Goal: Information Seeking & Learning: Learn about a topic

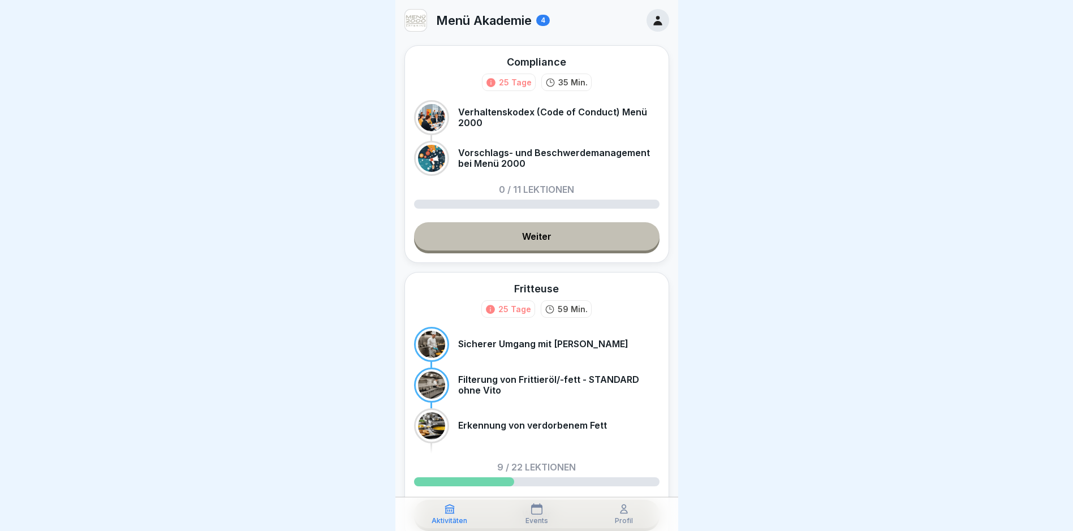
click at [872, 188] on div at bounding box center [536, 265] width 1073 height 531
click at [536, 230] on link "Weiter" at bounding box center [536, 236] width 245 height 28
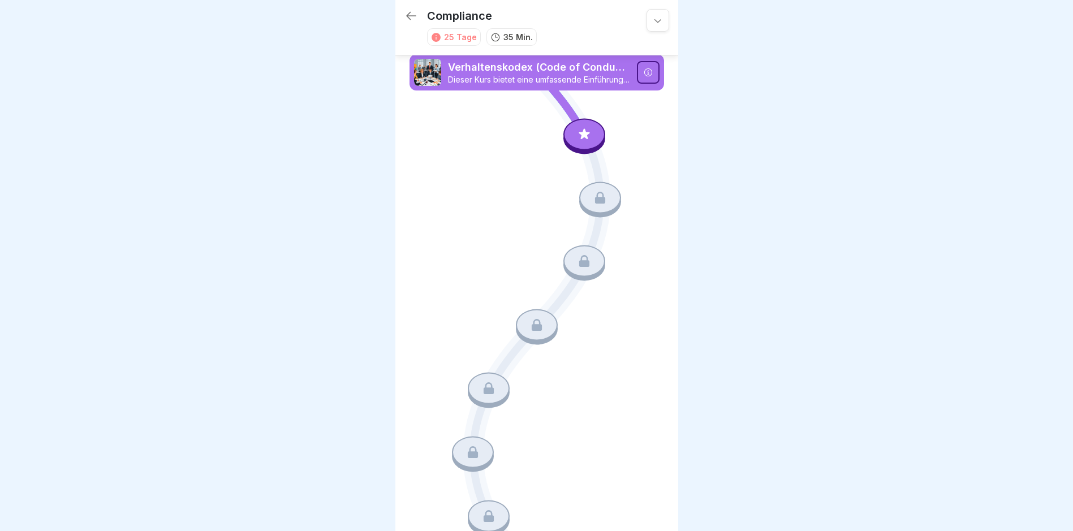
click at [566, 137] on div at bounding box center [584, 134] width 42 height 32
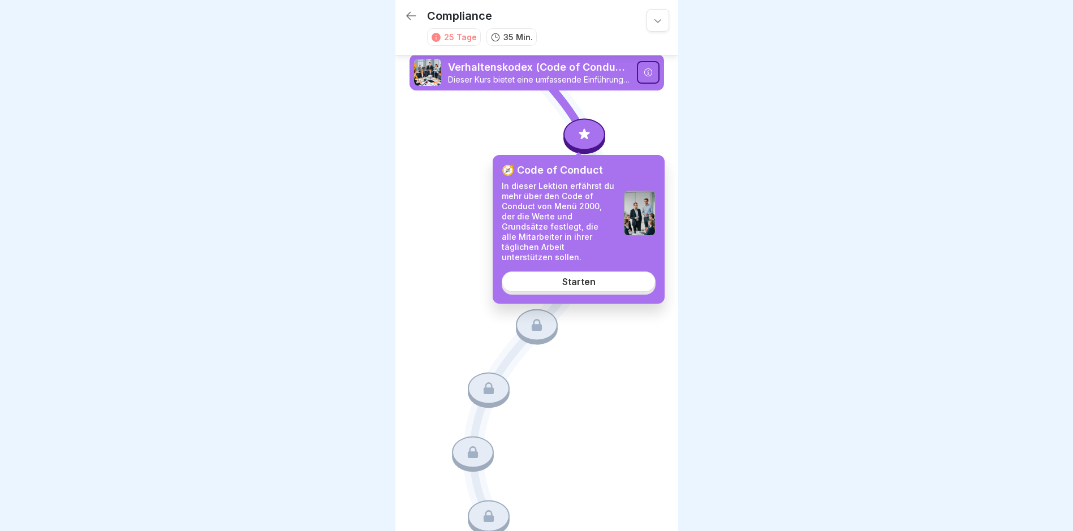
click at [587, 277] on div "Starten" at bounding box center [578, 282] width 33 height 10
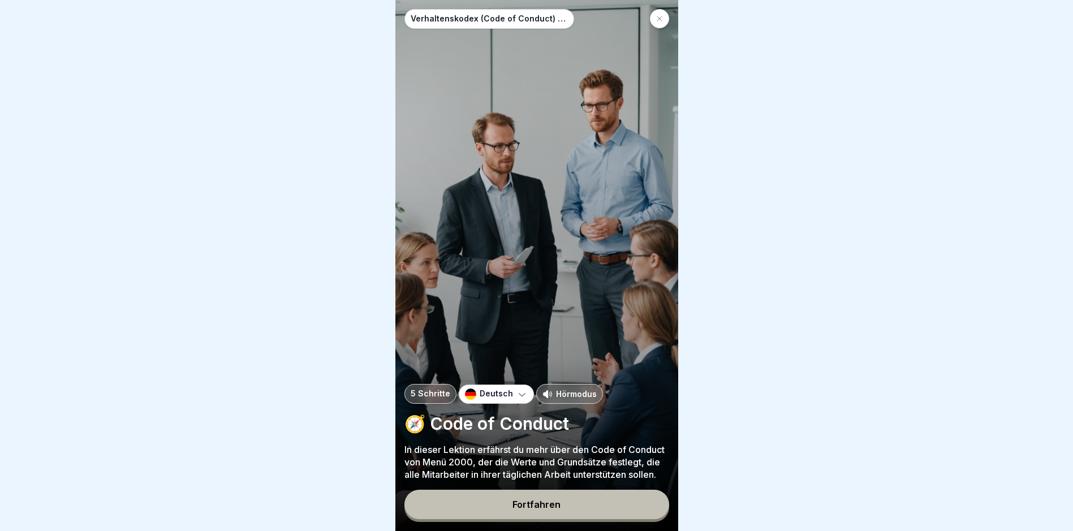
scroll to position [8, 0]
click at [526, 508] on div "Fortfahren" at bounding box center [536, 504] width 48 height 10
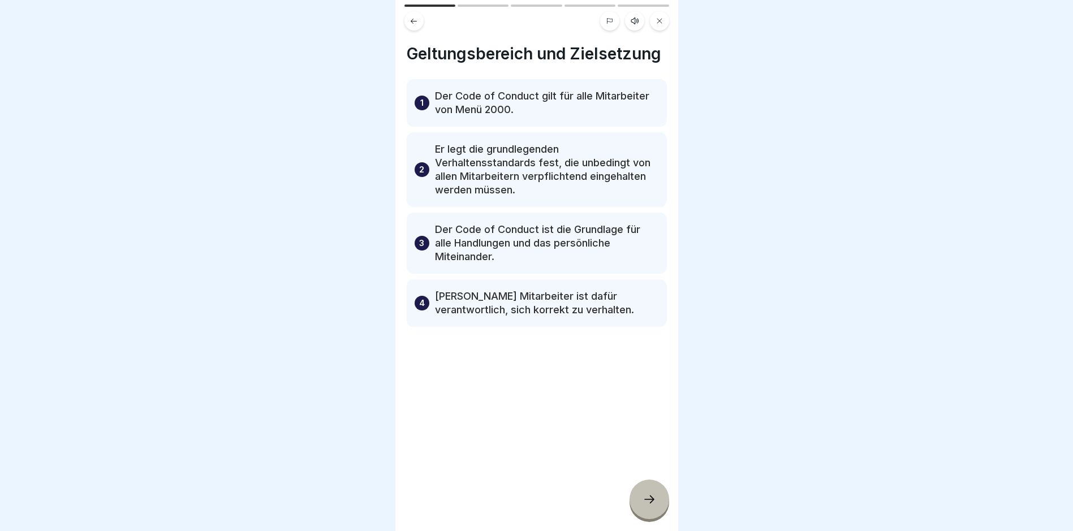
click at [648, 497] on icon at bounding box center [649, 500] width 14 height 14
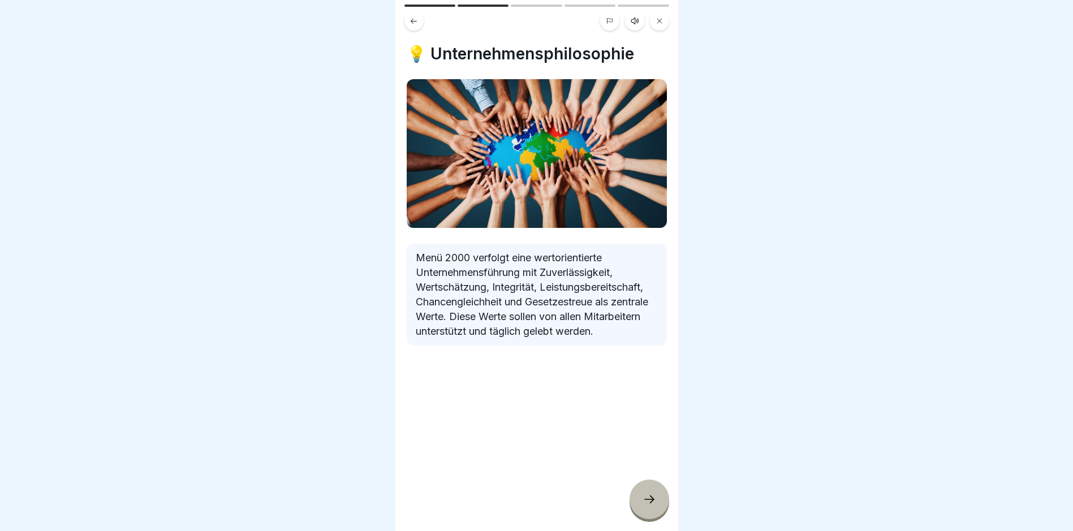
click at [654, 495] on icon at bounding box center [649, 500] width 14 height 14
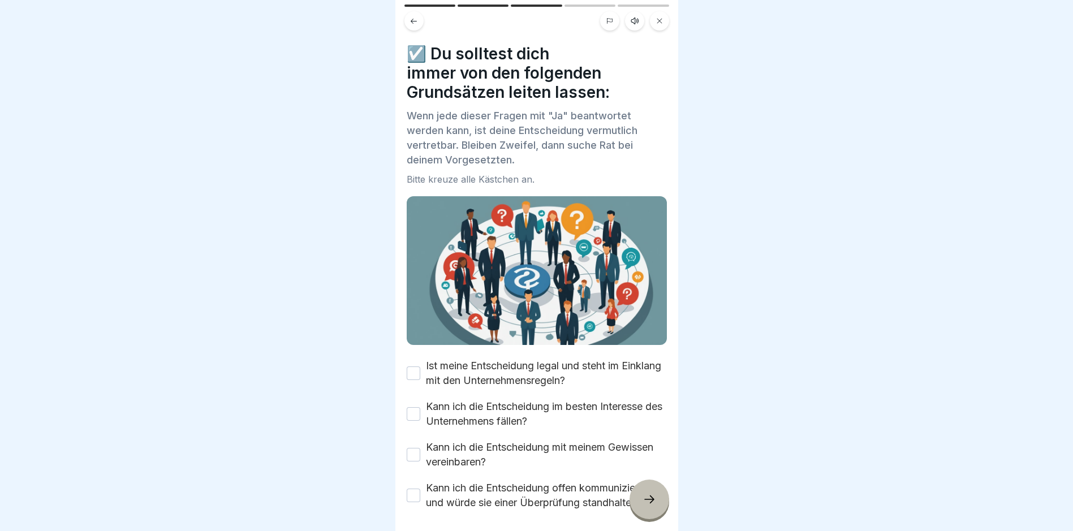
click at [407, 366] on button "Ist meine Entscheidung legal und steht im Einklang mit den Unternehmensregeln?" at bounding box center [414, 373] width 14 height 14
click at [411, 407] on button "Kann ich die Entscheidung im besten Interesse des Unternehmens fällen?" at bounding box center [414, 414] width 14 height 14
click at [414, 448] on button "Kann ich die Entscheidung mit meinem Gewissen vereinbaren?" at bounding box center [414, 455] width 14 height 14
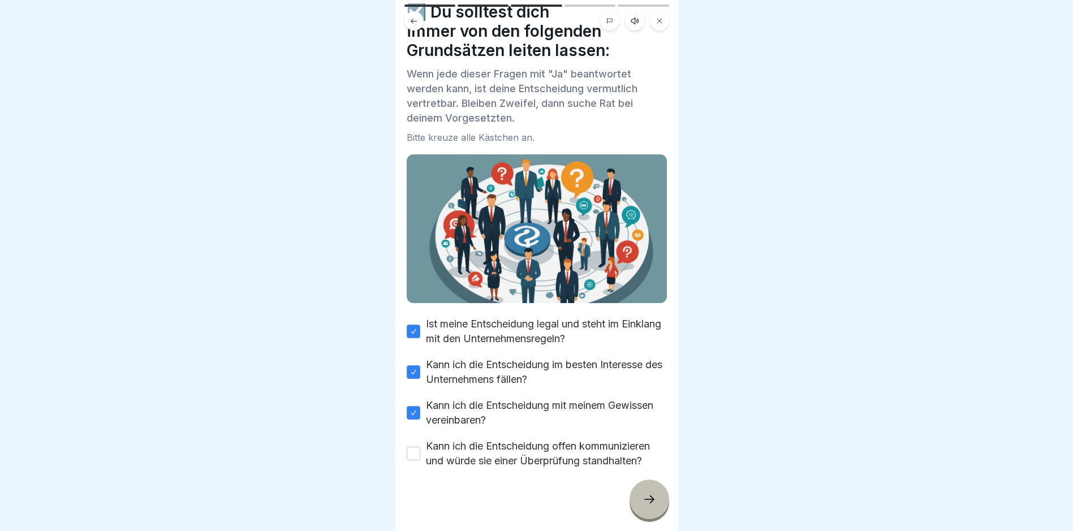
click at [416, 447] on button "Kann ich die Entscheidung offen kommunizieren und würde sie einer Überprüfung s…" at bounding box center [414, 454] width 14 height 14
click at [637, 502] on div at bounding box center [649, 500] width 40 height 40
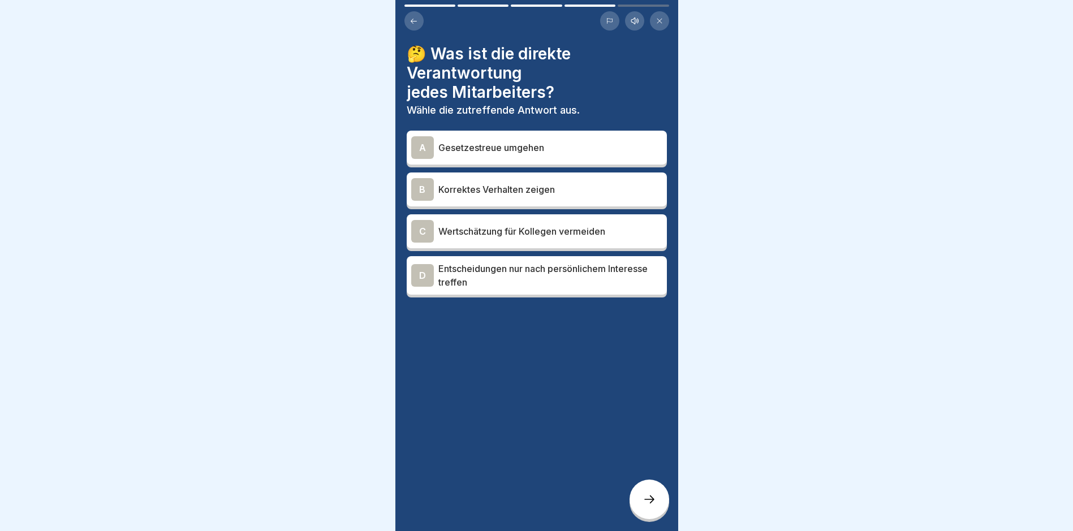
click at [561, 189] on div "B [PERSON_NAME] Verhalten zeigen" at bounding box center [536, 189] width 251 height 23
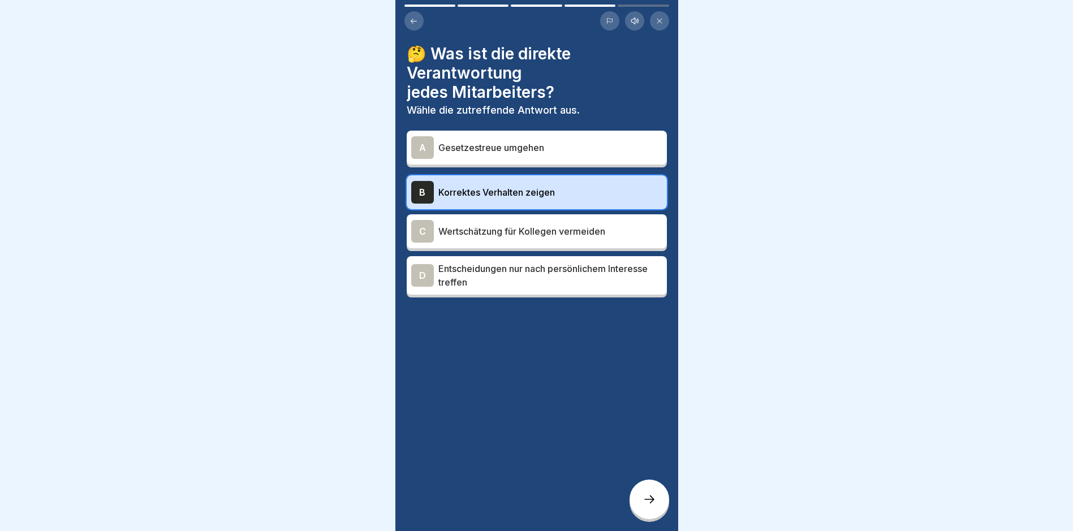
click at [640, 501] on div at bounding box center [649, 500] width 40 height 40
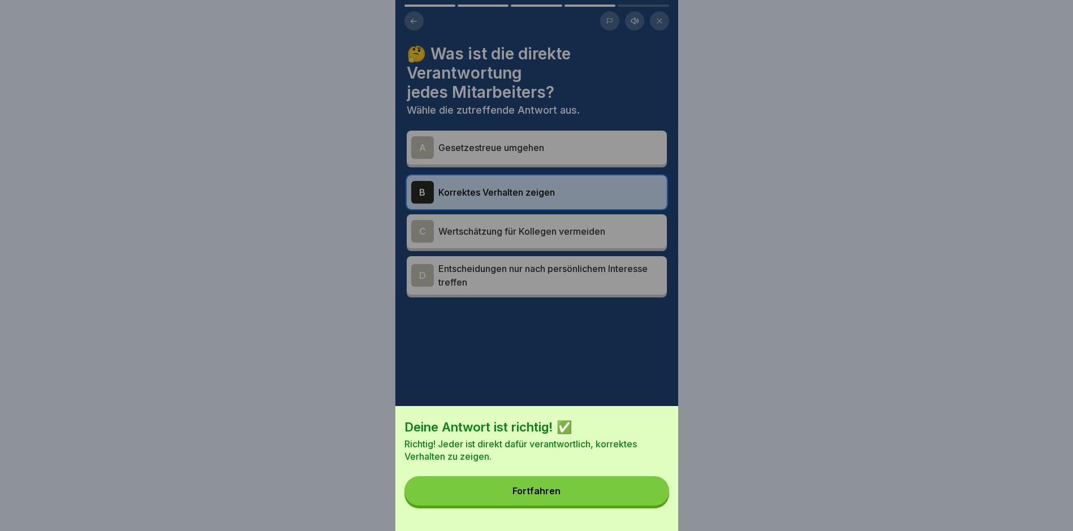
click at [564, 506] on button "Fortfahren" at bounding box center [536, 490] width 265 height 29
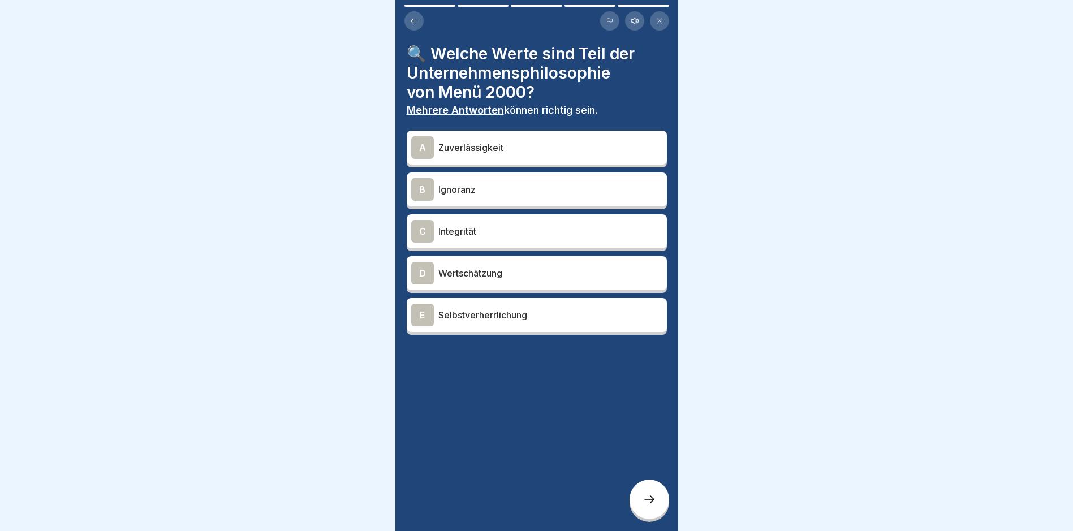
click at [454, 141] on p "Zuverlässigkeit" at bounding box center [550, 148] width 224 height 14
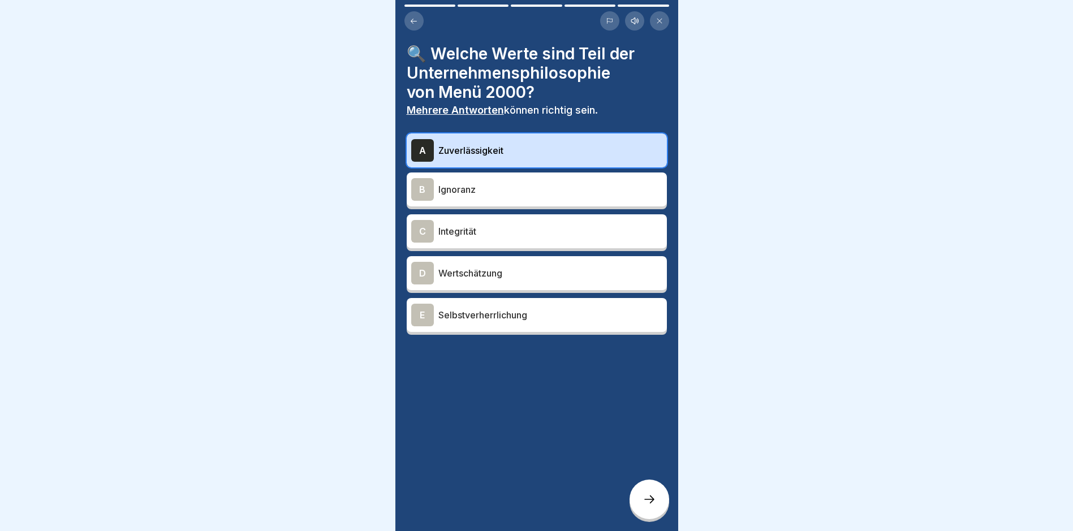
click at [462, 225] on p "Integrität" at bounding box center [550, 232] width 224 height 14
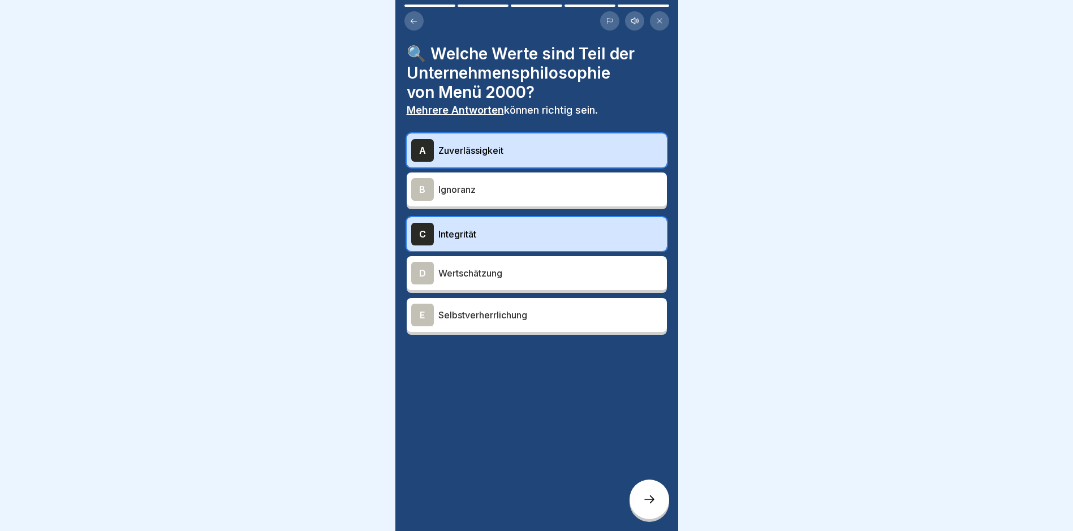
click at [469, 266] on p "Wertschätzung" at bounding box center [550, 273] width 224 height 14
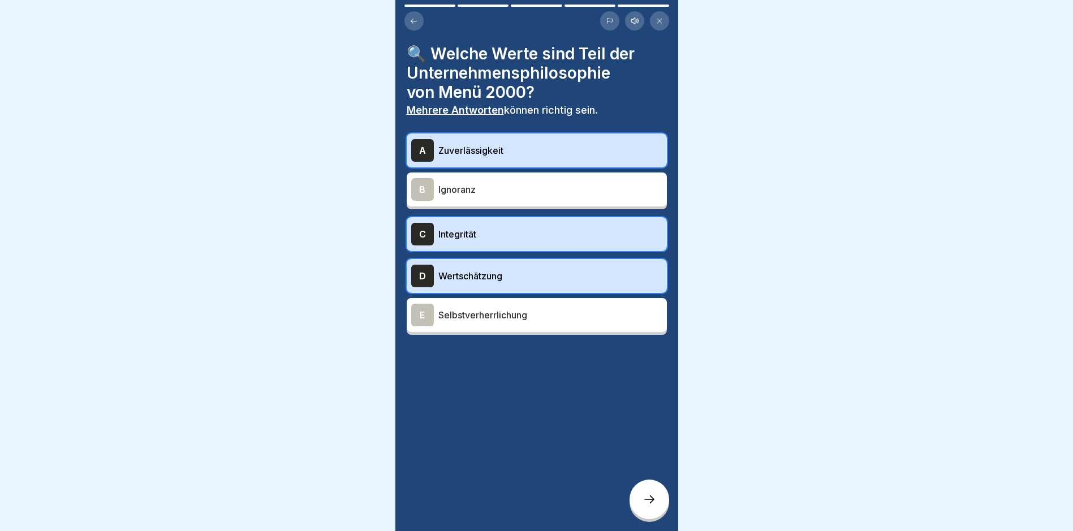
click at [648, 495] on icon at bounding box center [649, 500] width 14 height 14
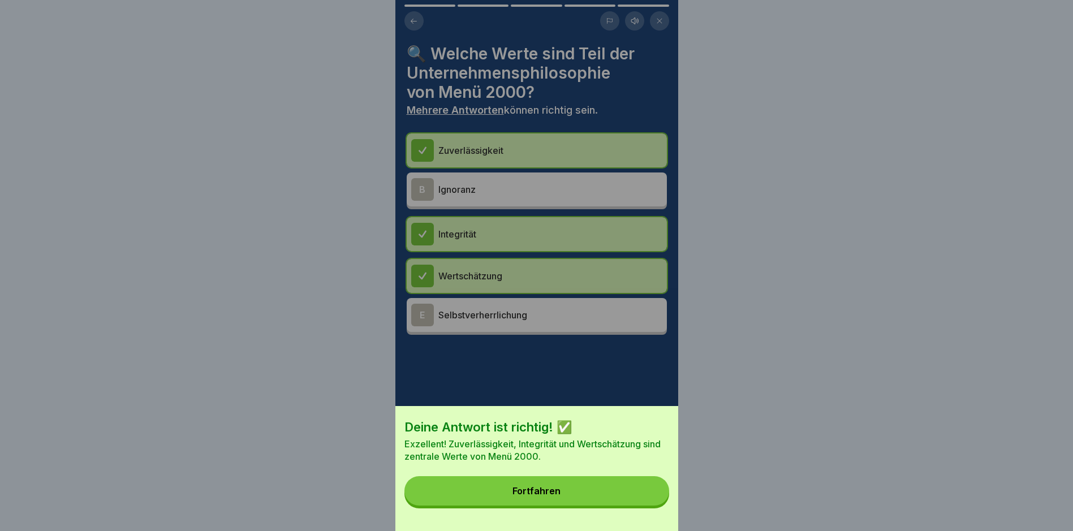
click at [589, 494] on button "Fortfahren" at bounding box center [536, 490] width 265 height 29
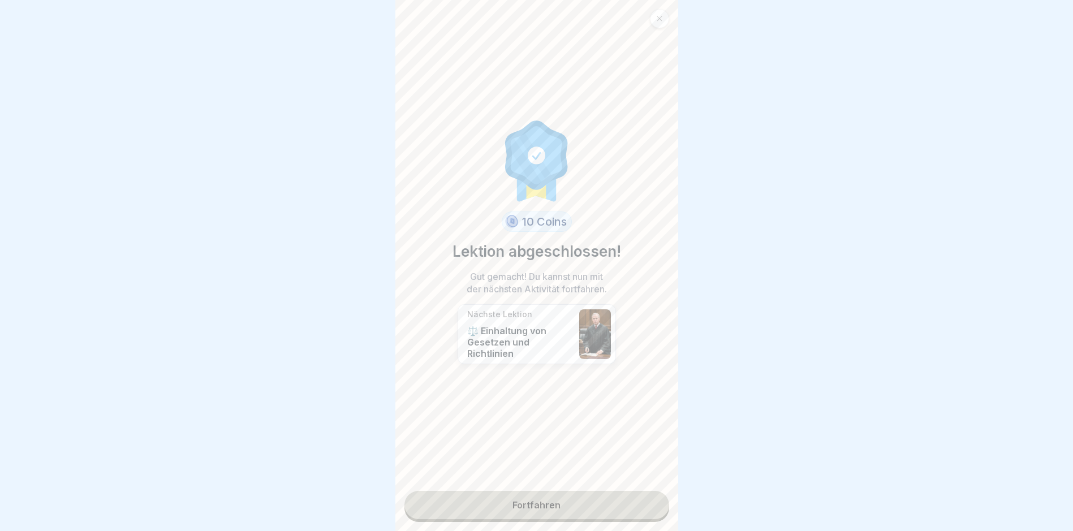
click at [553, 494] on link "Fortfahren" at bounding box center [536, 505] width 265 height 28
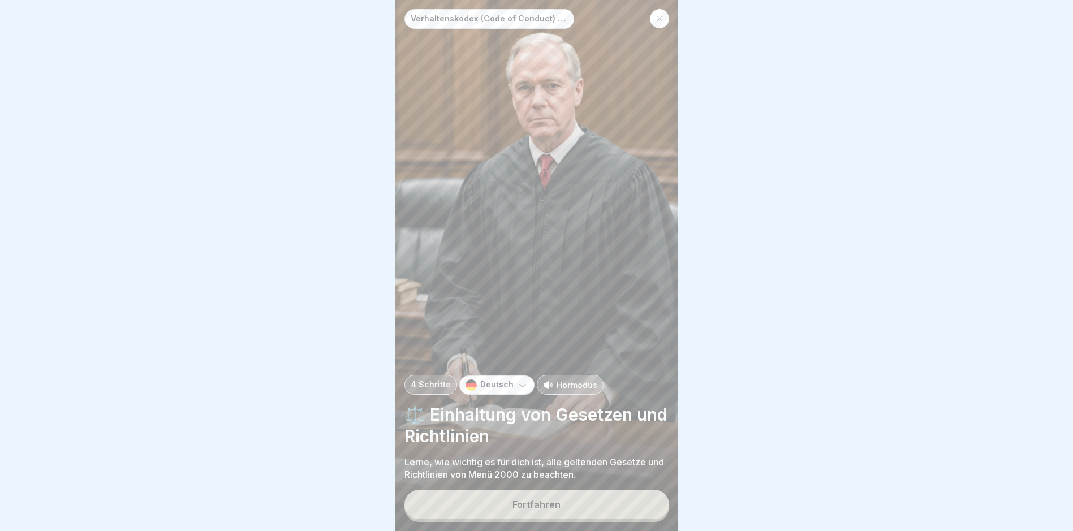
click at [532, 508] on div "Fortfahren" at bounding box center [536, 504] width 48 height 10
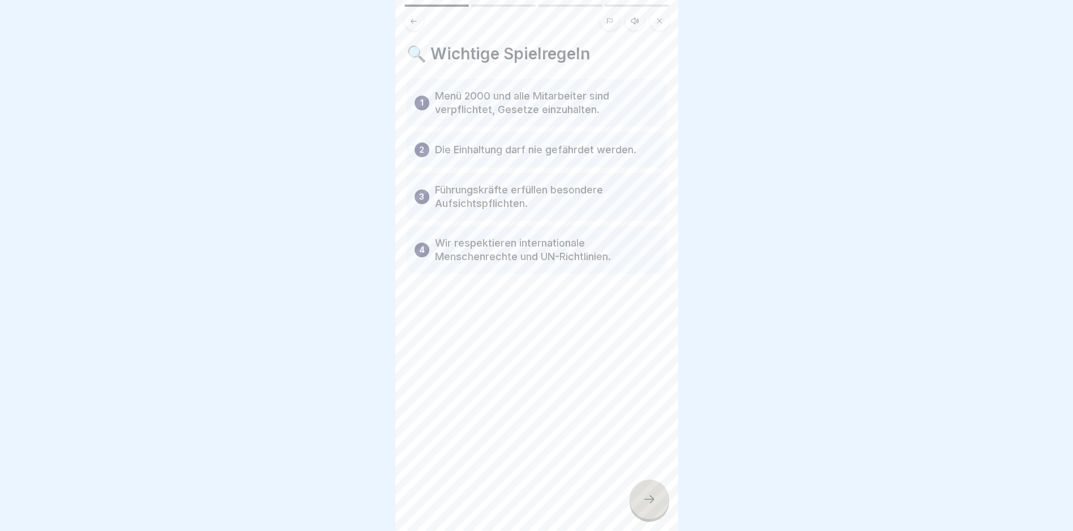
click at [654, 497] on icon at bounding box center [649, 500] width 14 height 14
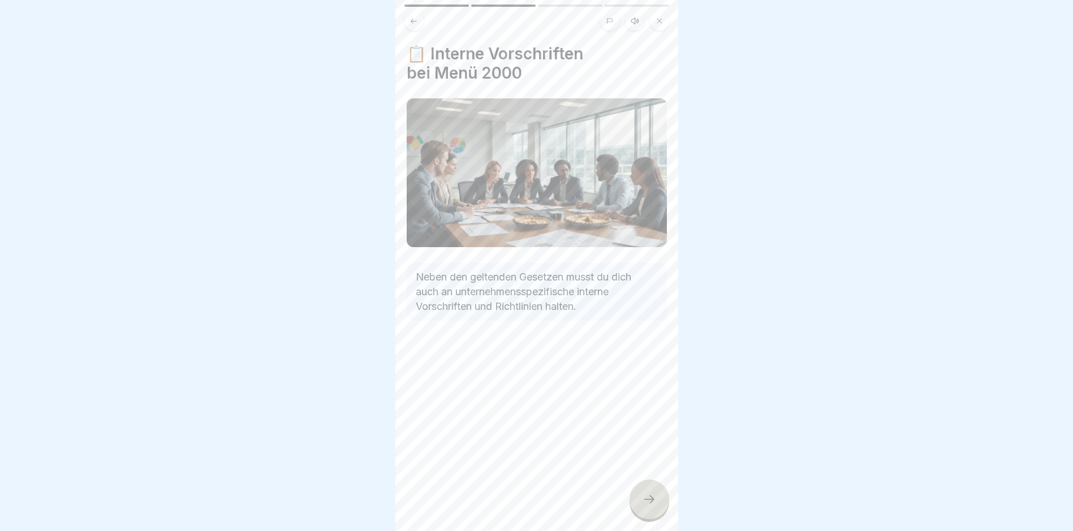
click at [645, 502] on icon at bounding box center [649, 500] width 14 height 14
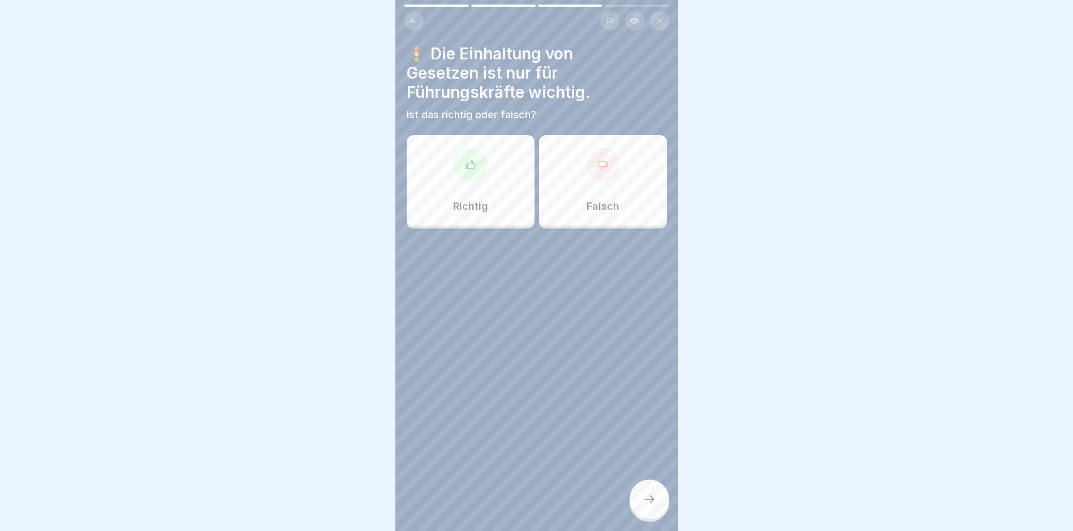
click at [590, 202] on p "Falsch" at bounding box center [602, 206] width 33 height 12
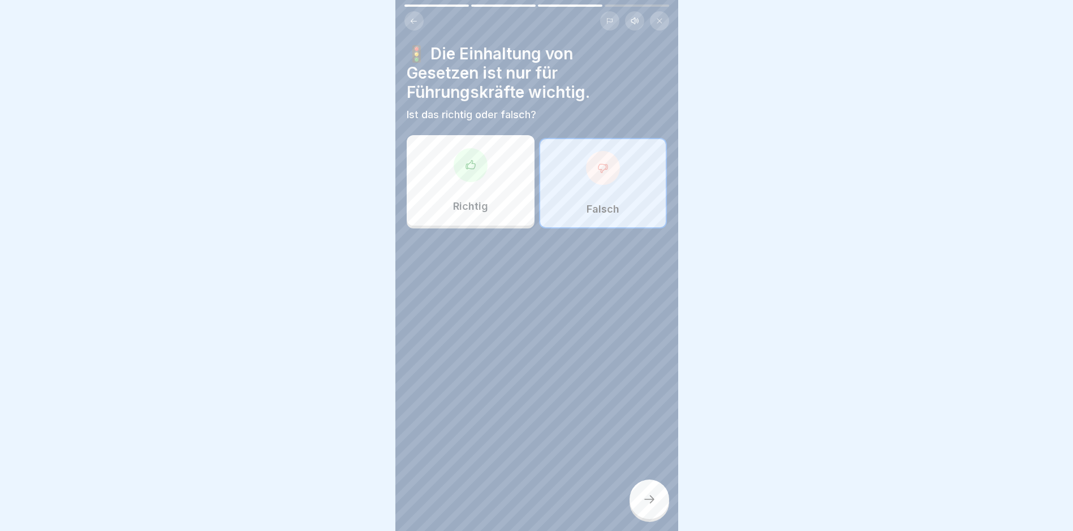
click at [652, 488] on div at bounding box center [649, 500] width 40 height 40
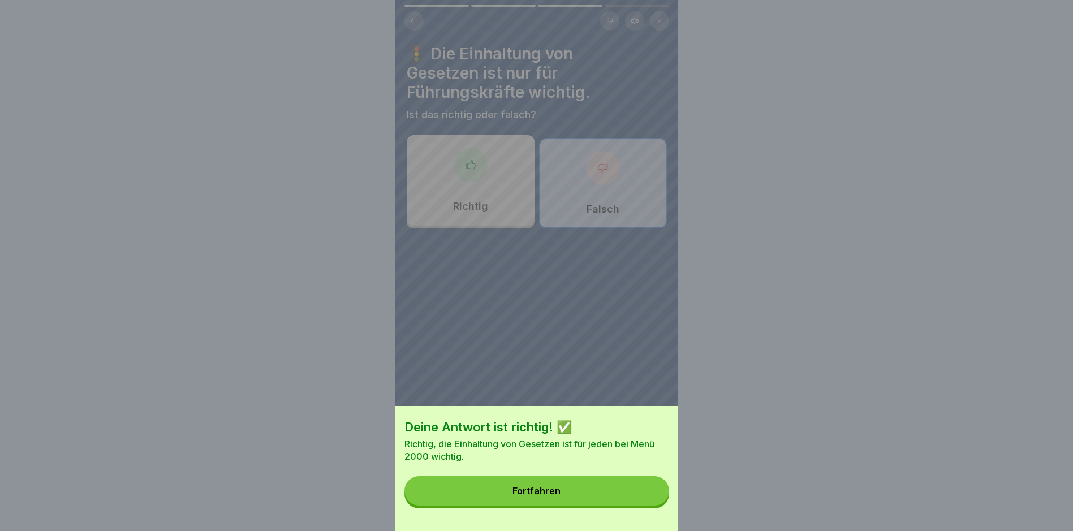
click at [558, 496] on div "Fortfahren" at bounding box center [536, 491] width 48 height 10
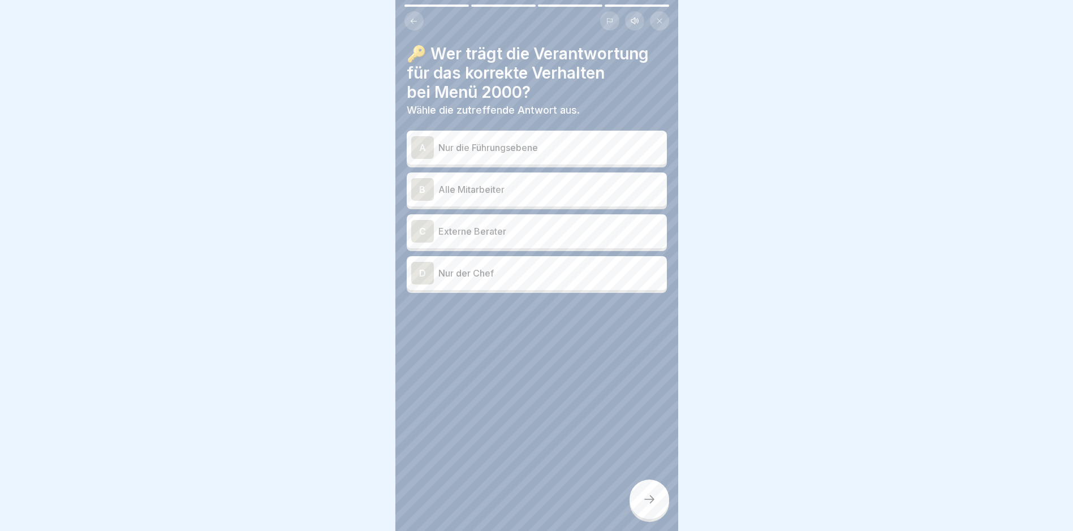
click at [481, 183] on p "Alle Mitarbeiter" at bounding box center [550, 190] width 224 height 14
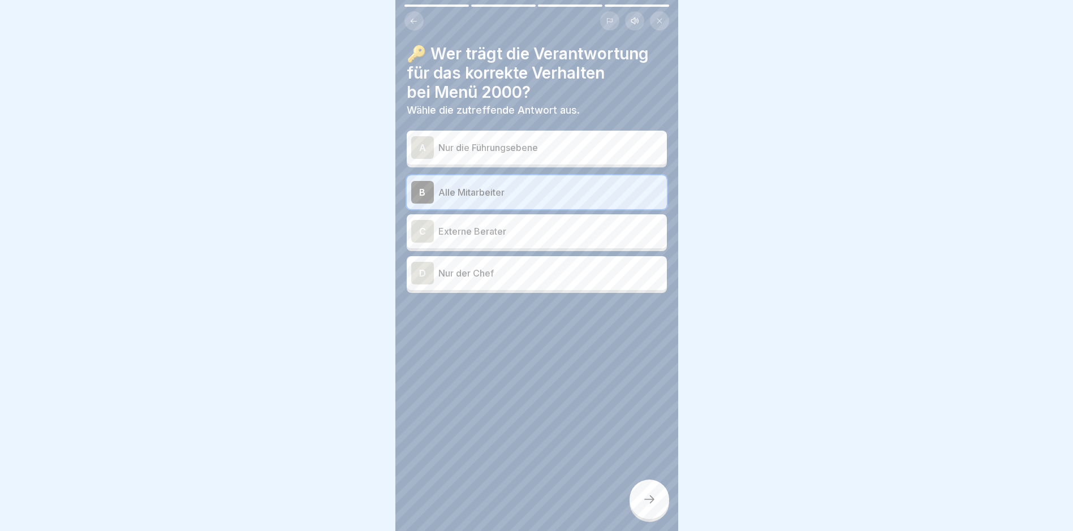
click at [647, 492] on div at bounding box center [649, 500] width 40 height 40
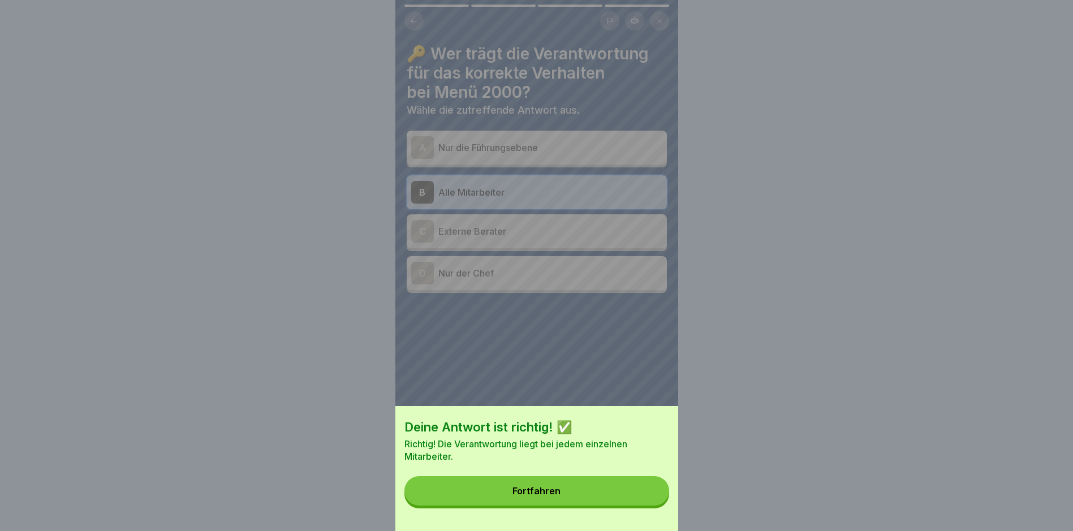
click at [611, 501] on button "Fortfahren" at bounding box center [536, 490] width 265 height 29
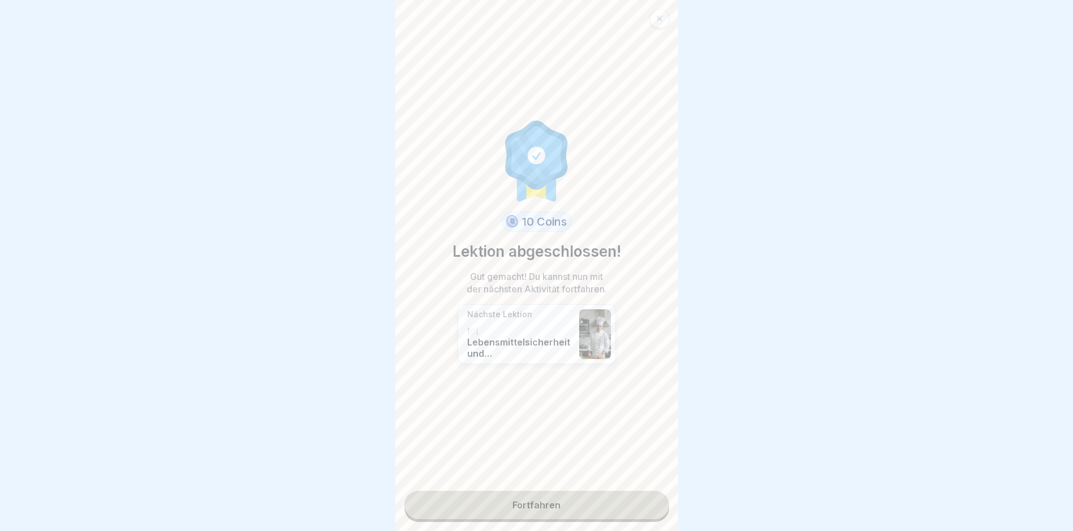
click at [534, 505] on link "Fortfahren" at bounding box center [536, 505] width 265 height 28
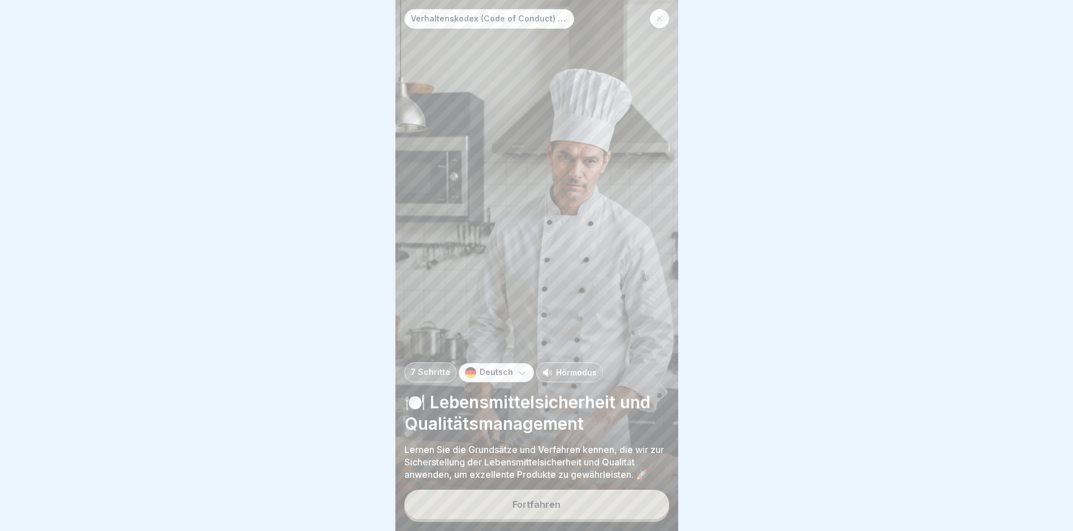
click at [554, 503] on div "Fortfahren" at bounding box center [536, 504] width 48 height 10
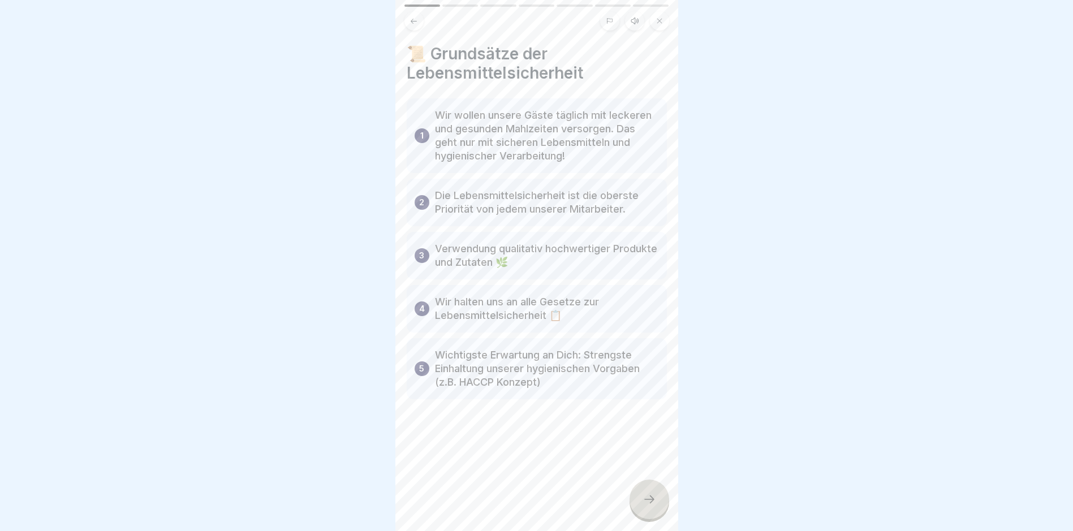
click at [640, 502] on div at bounding box center [649, 500] width 40 height 40
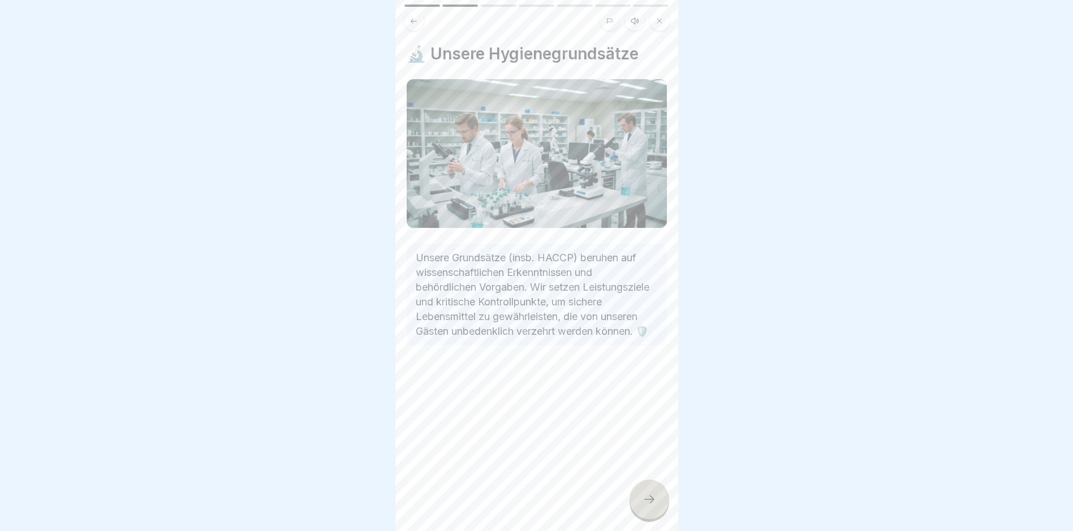
click at [647, 492] on div at bounding box center [649, 500] width 40 height 40
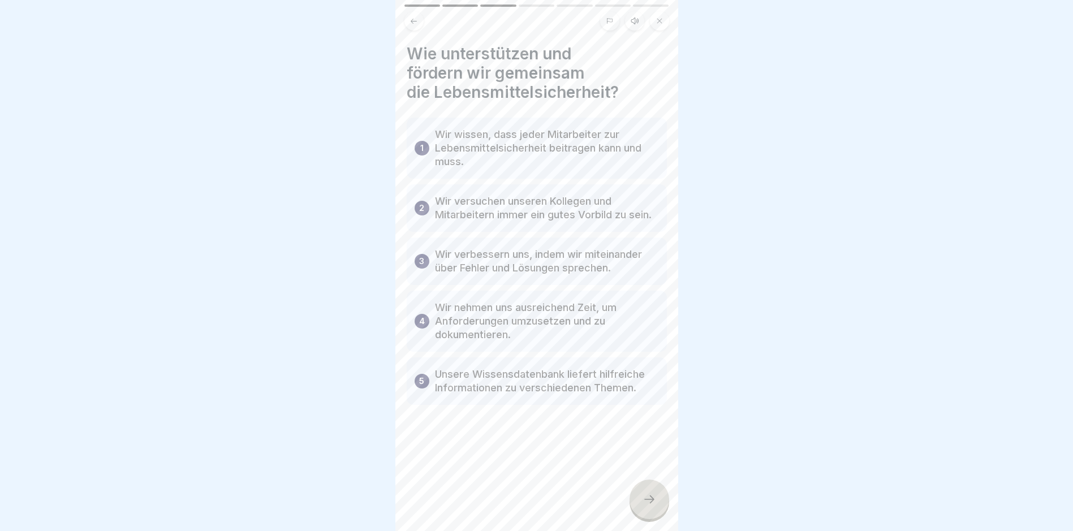
click at [662, 494] on div at bounding box center [649, 500] width 40 height 40
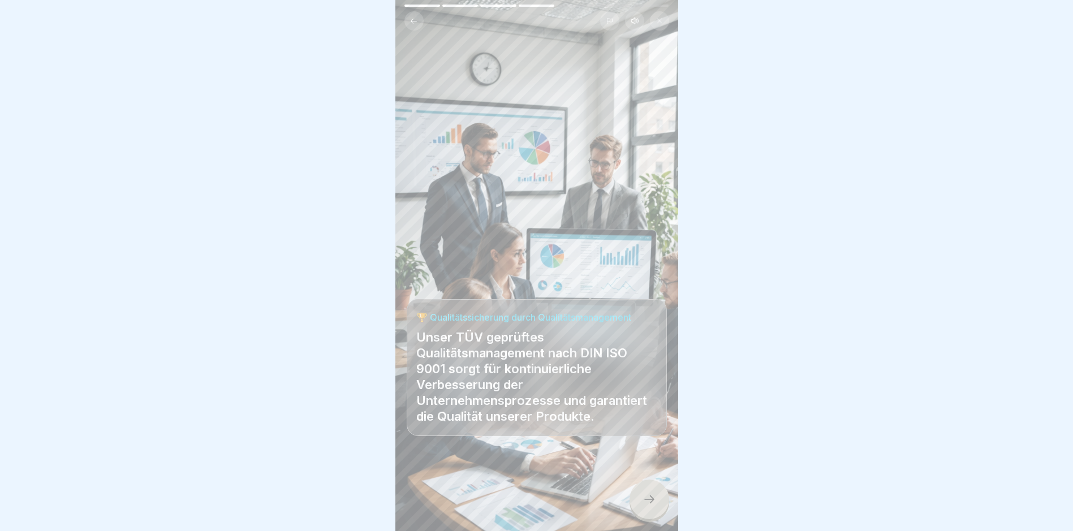
click at [651, 501] on icon at bounding box center [649, 500] width 14 height 14
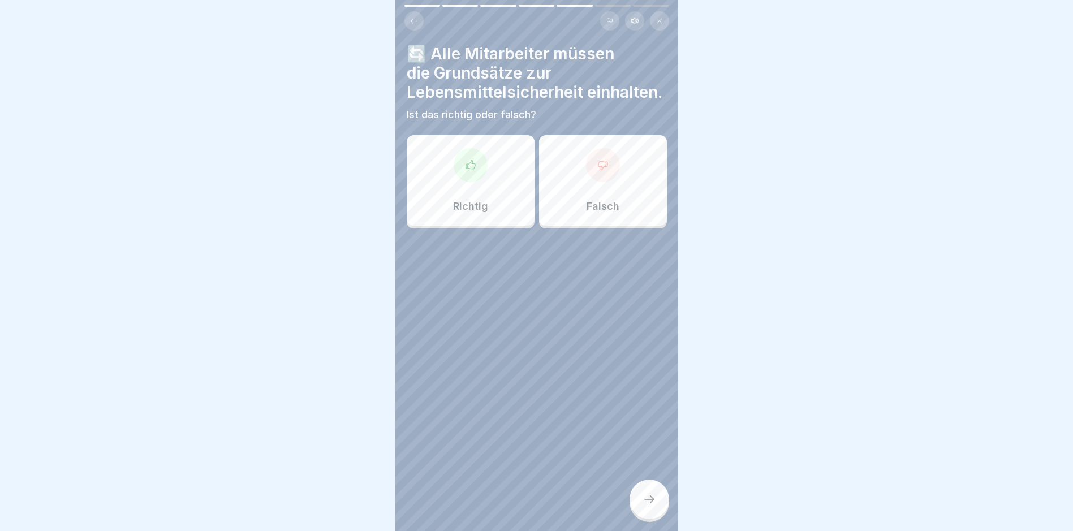
click at [481, 207] on div "Richtig" at bounding box center [471, 180] width 128 height 90
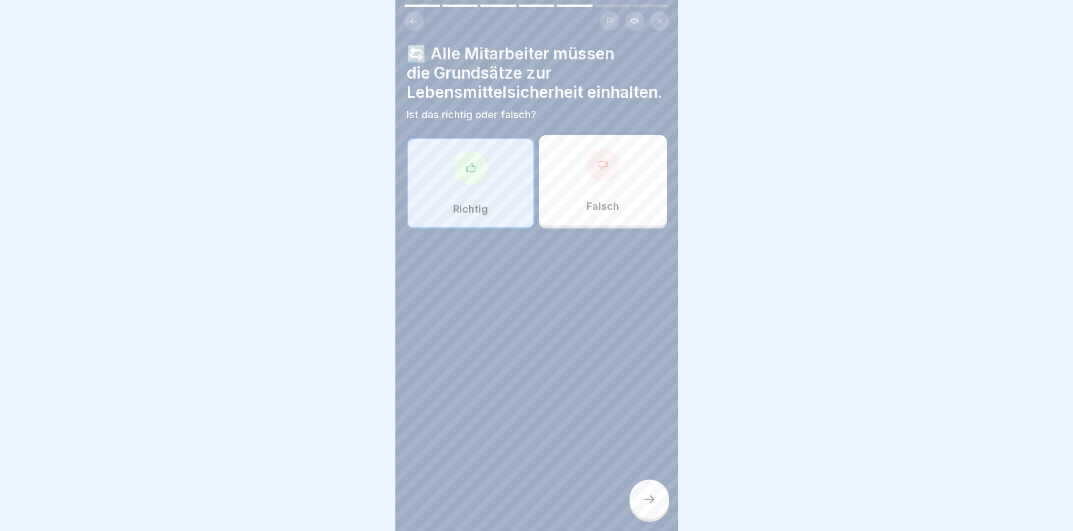
click at [654, 488] on div at bounding box center [649, 500] width 40 height 40
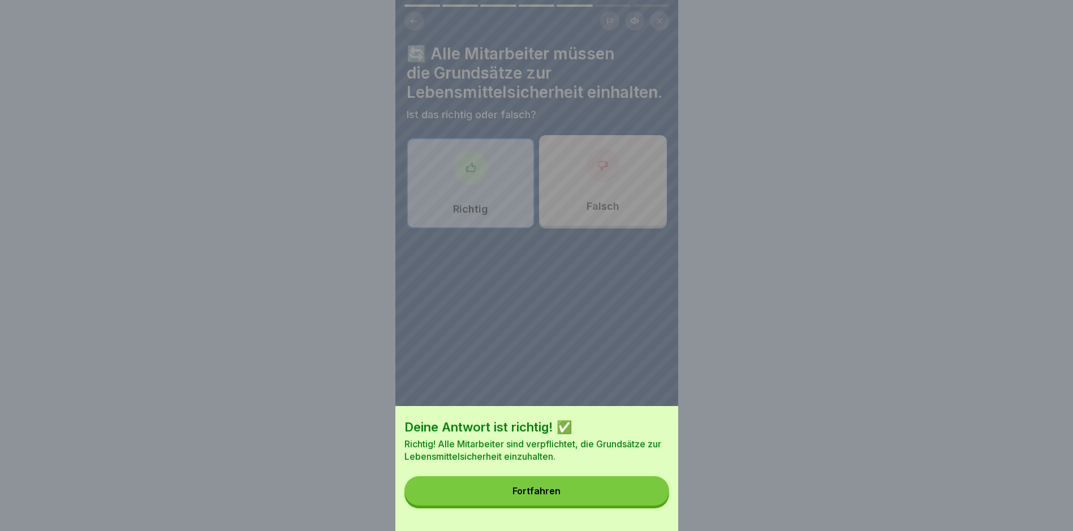
click at [625, 496] on button "Fortfahren" at bounding box center [536, 490] width 265 height 29
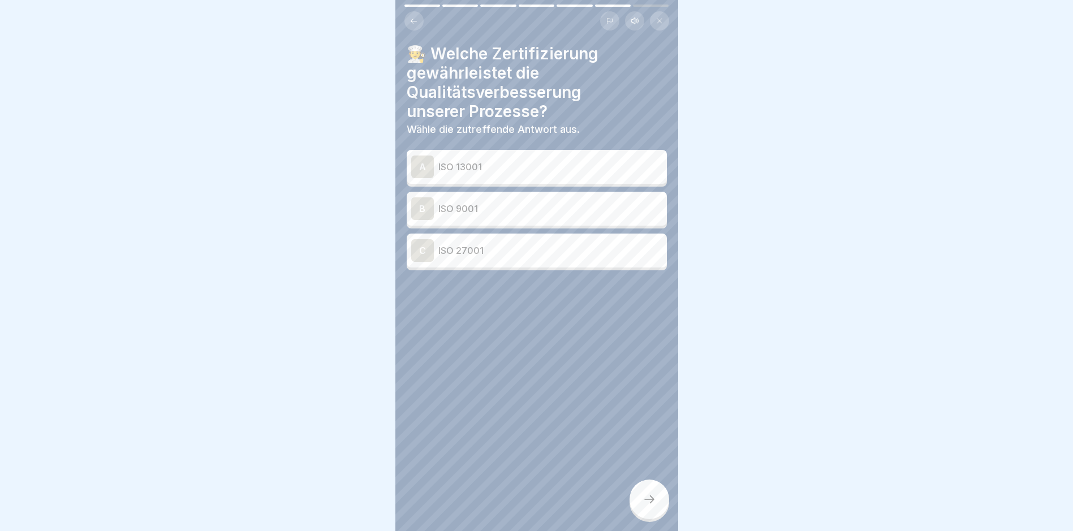
click at [510, 202] on p "ISO 9001" at bounding box center [550, 209] width 224 height 14
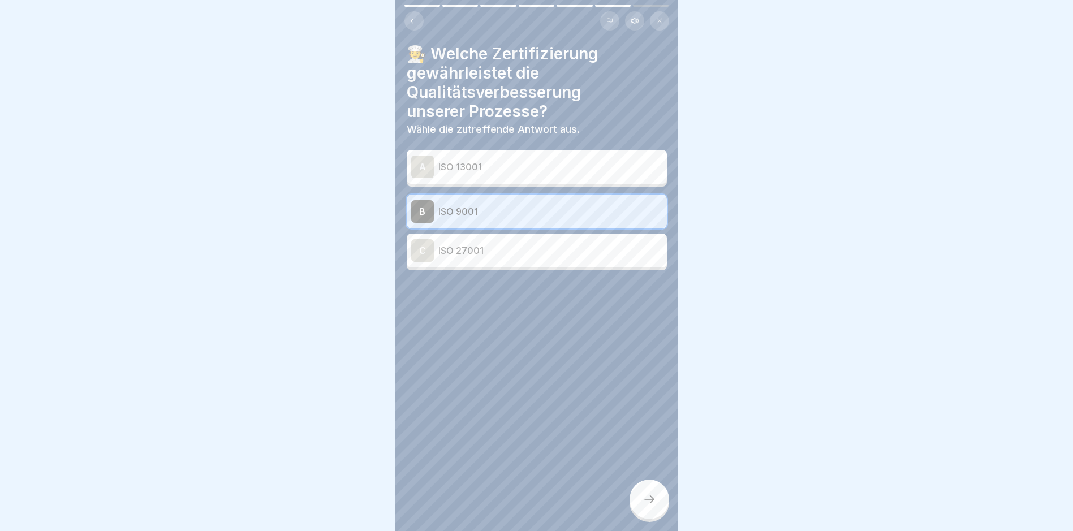
click at [650, 490] on div at bounding box center [649, 500] width 40 height 40
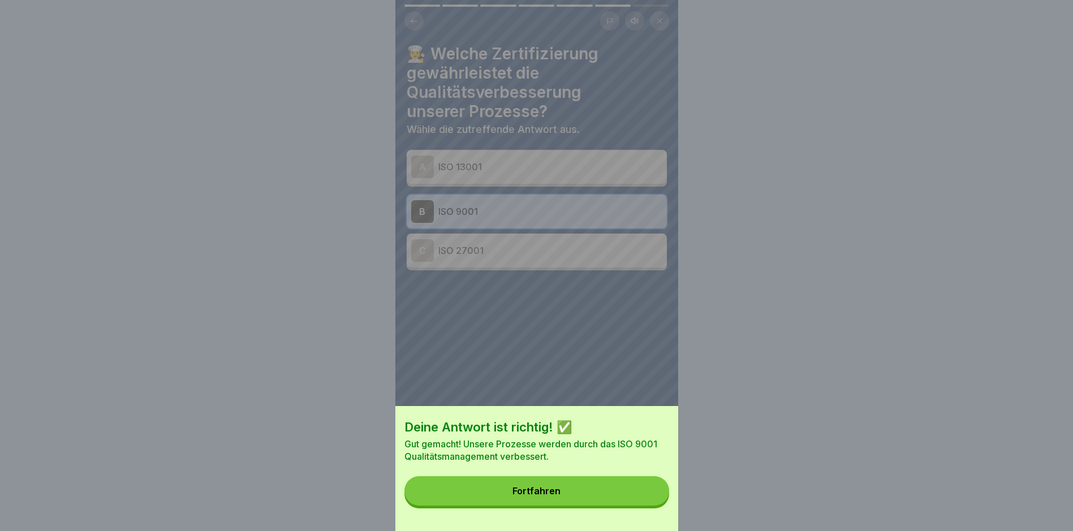
click at [542, 506] on button "Fortfahren" at bounding box center [536, 490] width 265 height 29
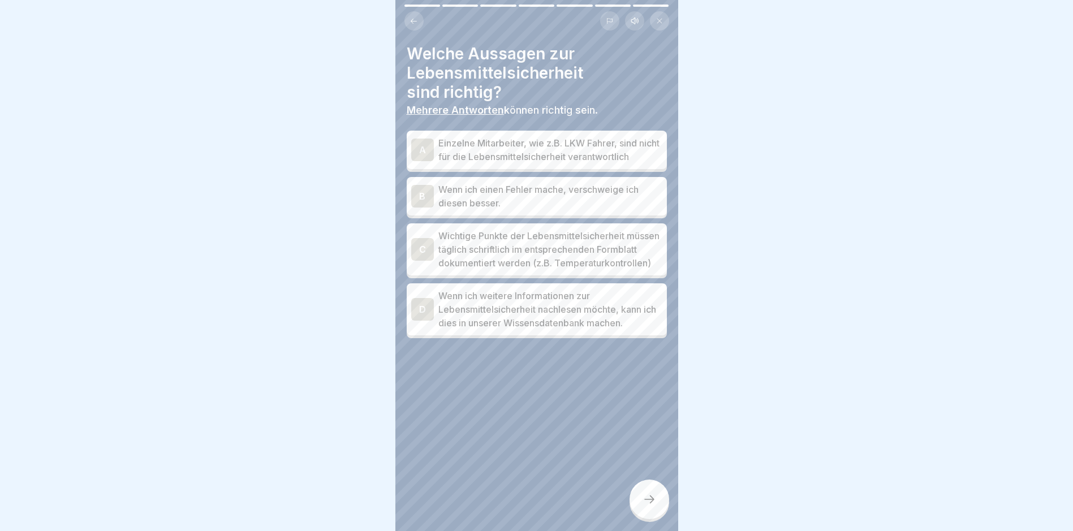
click at [537, 260] on p "Wichtige Punkte der Lebensmittelsicherheit müssen täglich schriftlich im entspr…" at bounding box center [550, 249] width 224 height 41
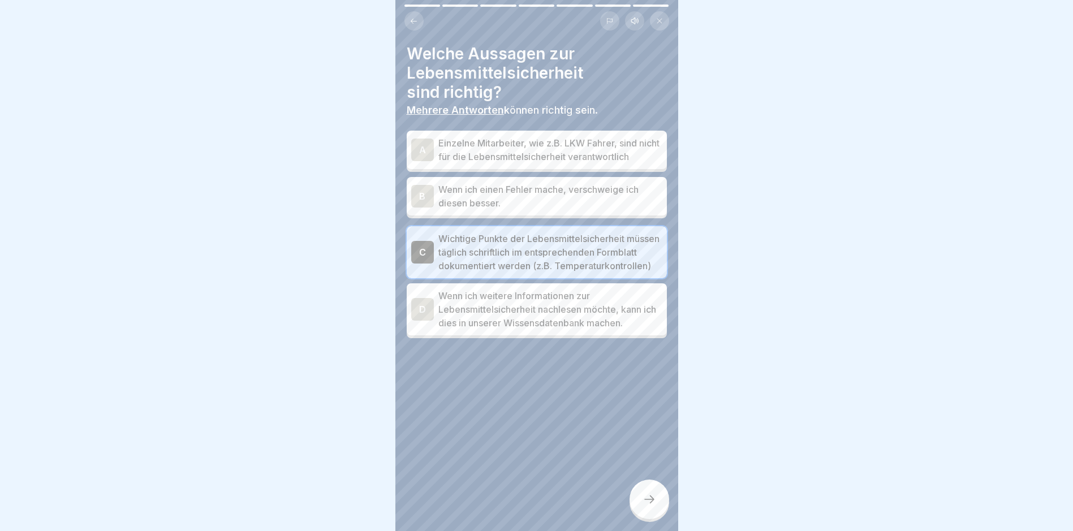
click at [521, 320] on p "Wenn ich weitere Informationen zur Lebensmittelsicherheit nachlesen möchte, kan…" at bounding box center [550, 309] width 224 height 41
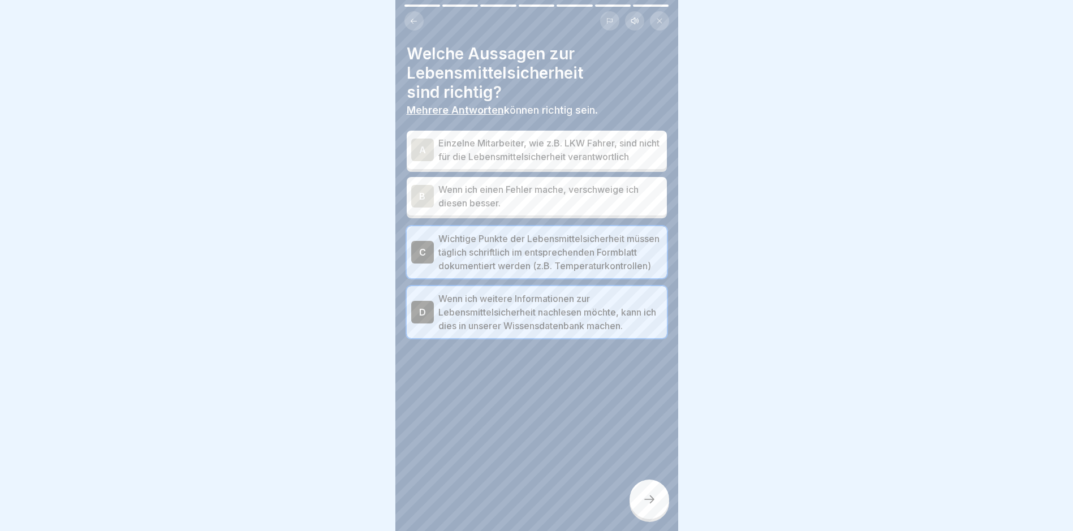
click at [650, 502] on icon at bounding box center [649, 500] width 14 height 14
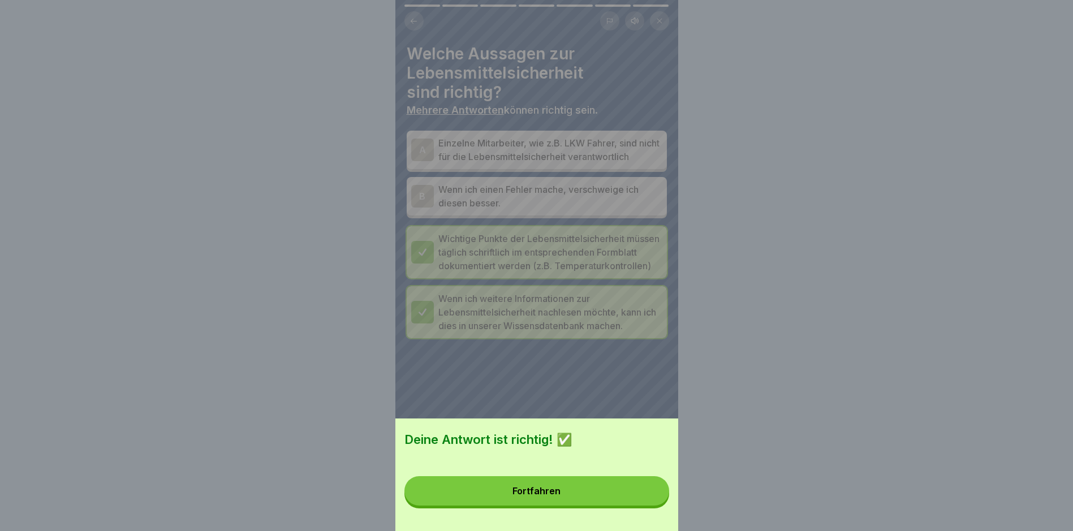
click at [559, 495] on div "Fortfahren" at bounding box center [536, 491] width 48 height 10
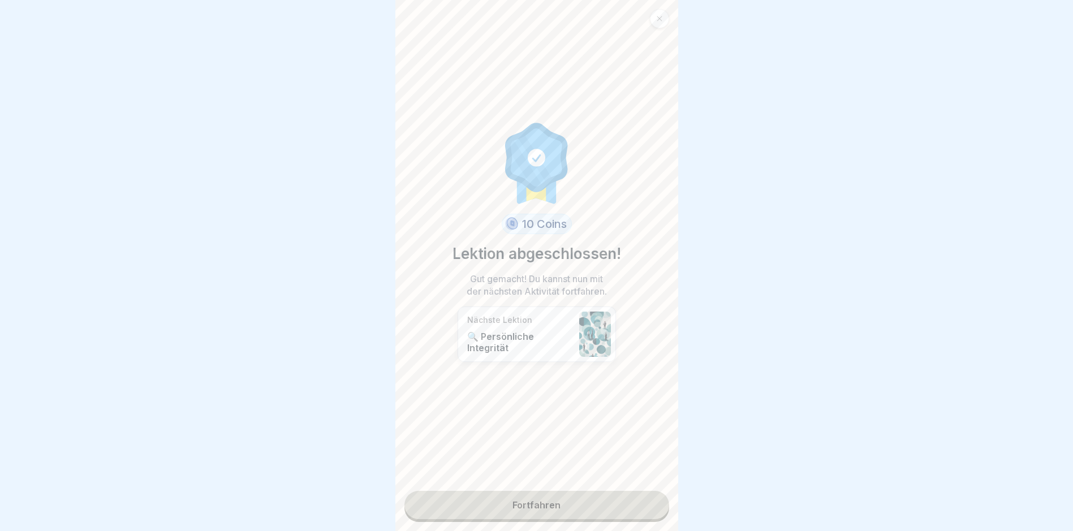
click at [524, 510] on link "Fortfahren" at bounding box center [536, 505] width 265 height 28
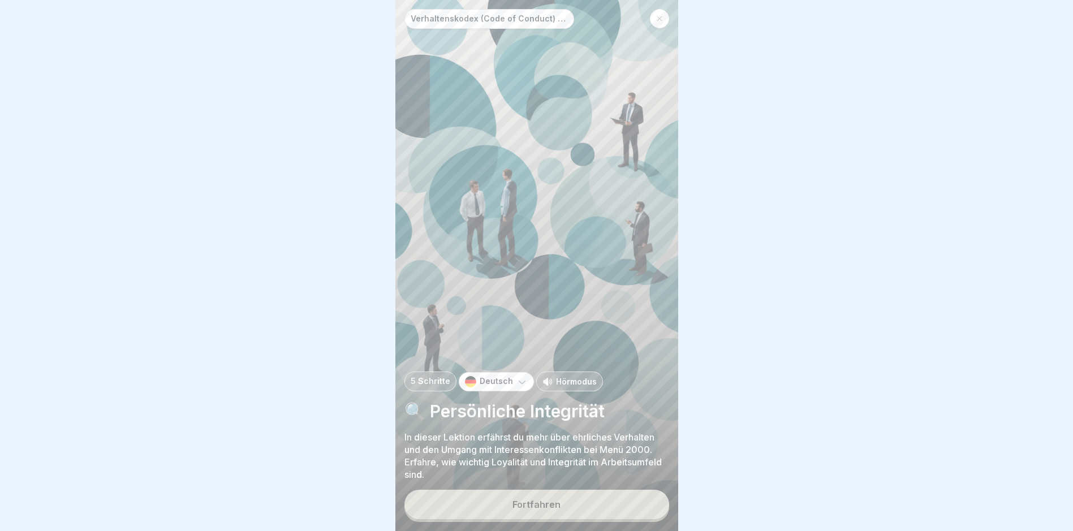
click at [541, 501] on div "Fortfahren" at bounding box center [536, 504] width 48 height 10
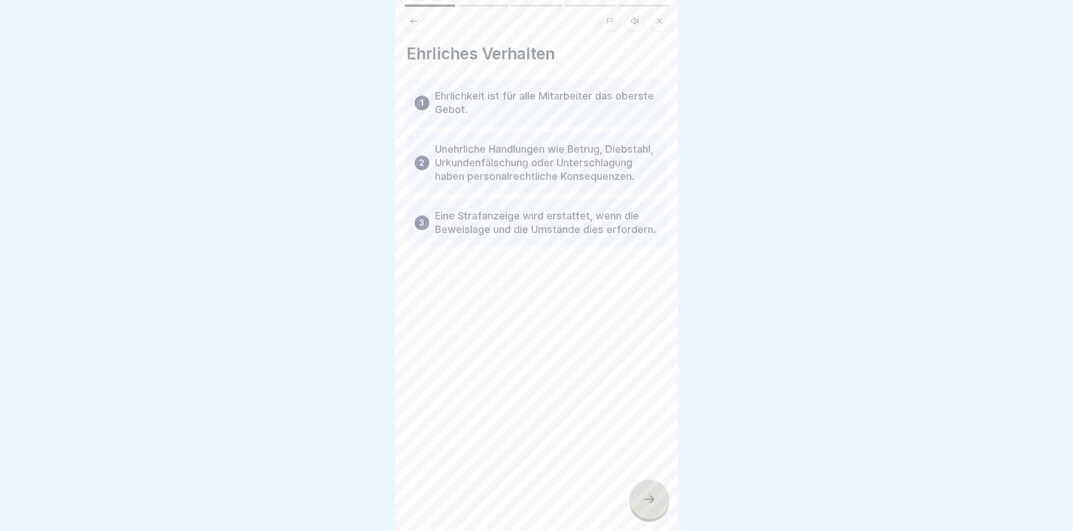
click at [655, 499] on icon at bounding box center [649, 500] width 14 height 14
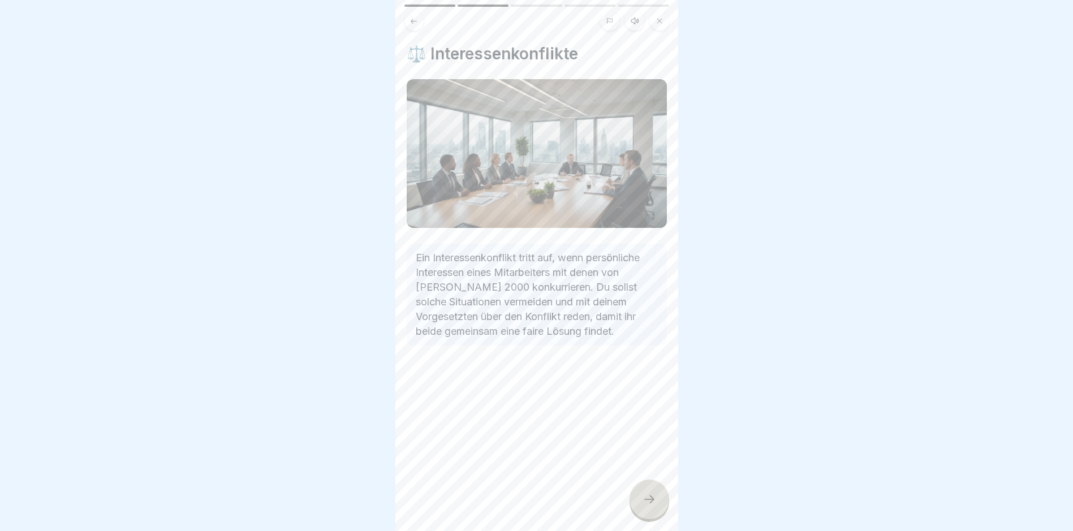
click at [644, 508] on div at bounding box center [649, 500] width 40 height 40
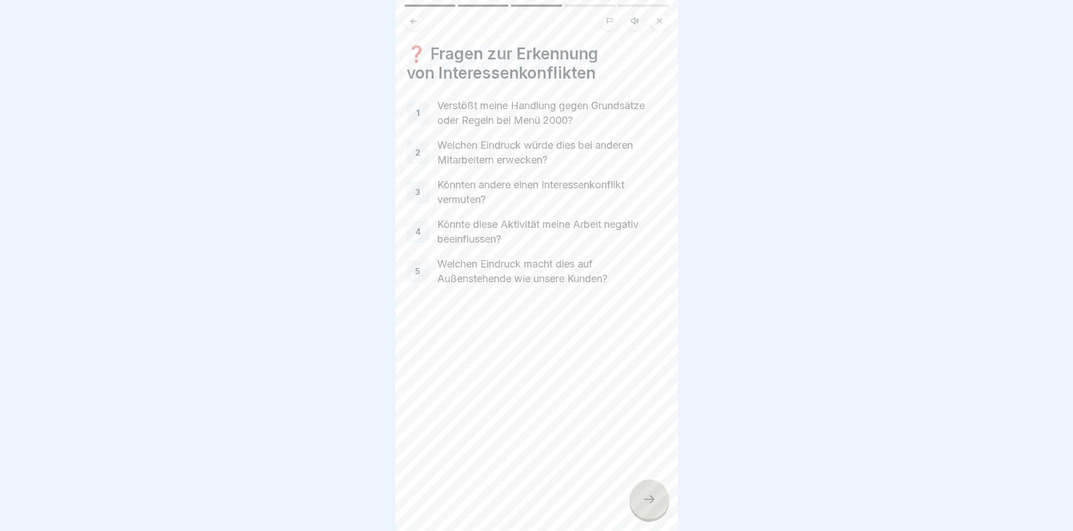
click at [653, 501] on icon at bounding box center [649, 500] width 14 height 14
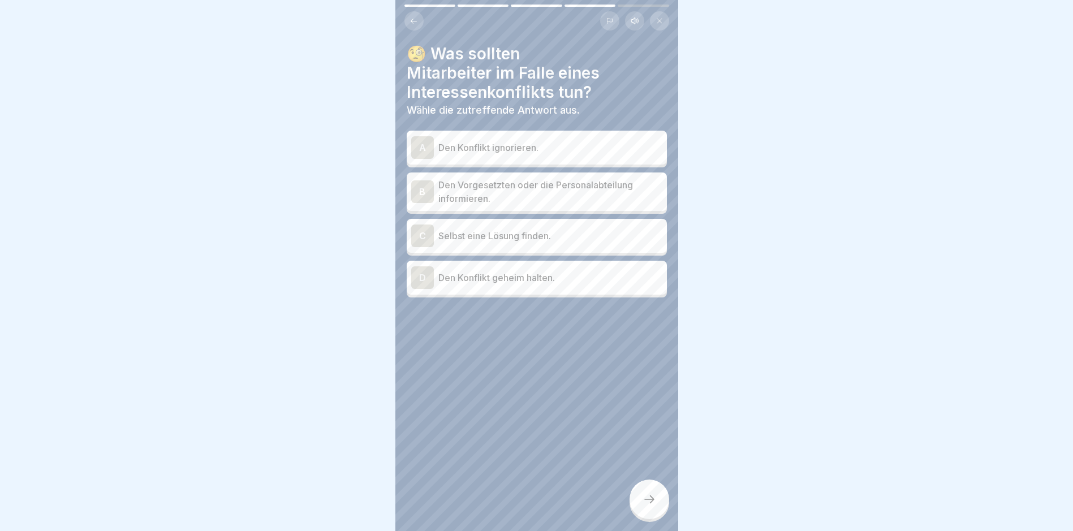
click at [482, 183] on p "Den Vorgesetzten oder die Personalabteilung informieren." at bounding box center [550, 191] width 224 height 27
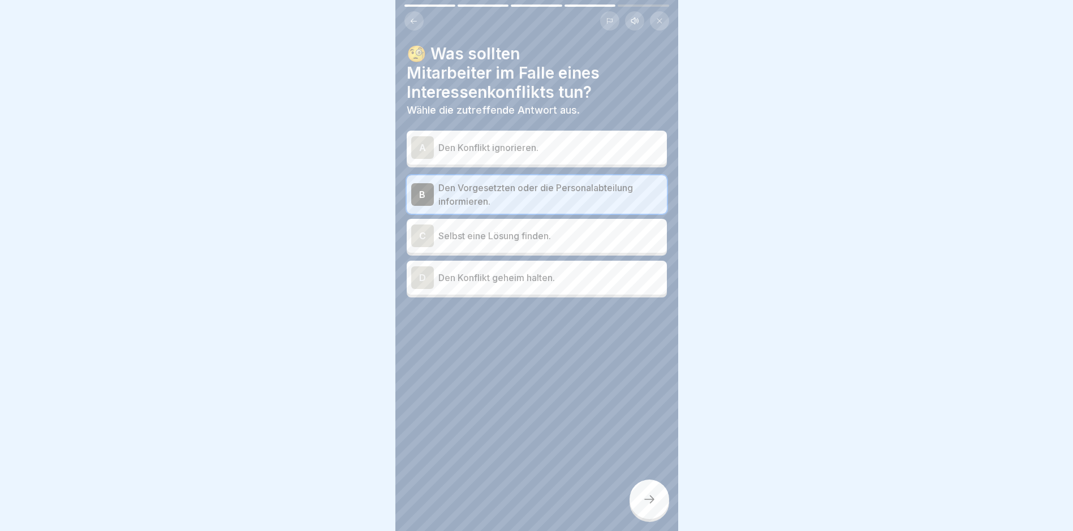
click at [639, 507] on div at bounding box center [649, 500] width 40 height 40
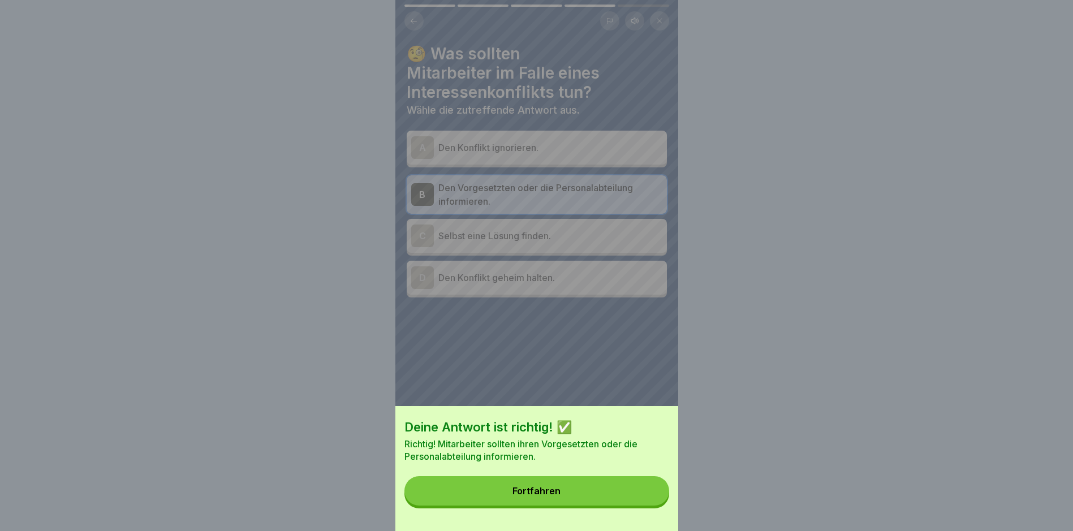
click at [500, 506] on button "Fortfahren" at bounding box center [536, 490] width 265 height 29
